Goal: Transaction & Acquisition: Subscribe to service/newsletter

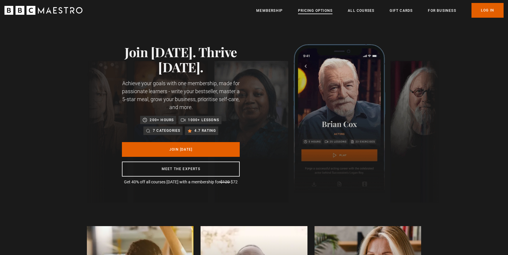
click at [316, 11] on link "Pricing Options" at bounding box center [315, 11] width 34 height 6
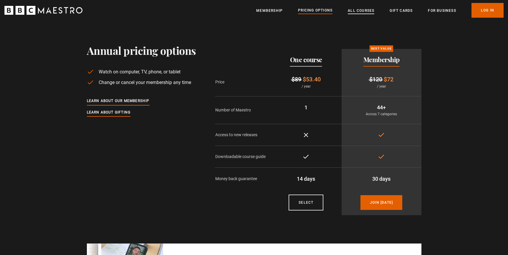
click at [362, 10] on link "All Courses" at bounding box center [361, 11] width 26 height 6
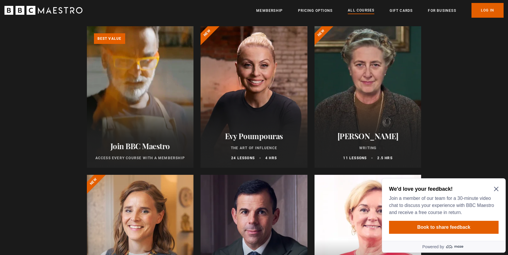
click at [497, 190] on icon "Close Maze Prompt" at bounding box center [496, 188] width 5 height 5
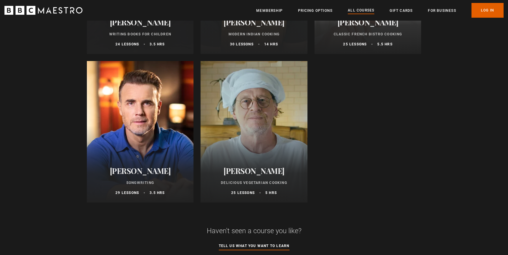
scroll to position [2260, 0]
